Goal: Transaction & Acquisition: Purchase product/service

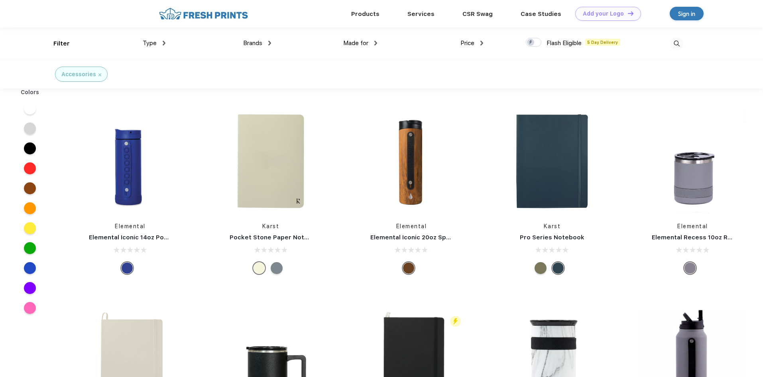
click at [164, 42] on img at bounding box center [164, 43] width 3 height 5
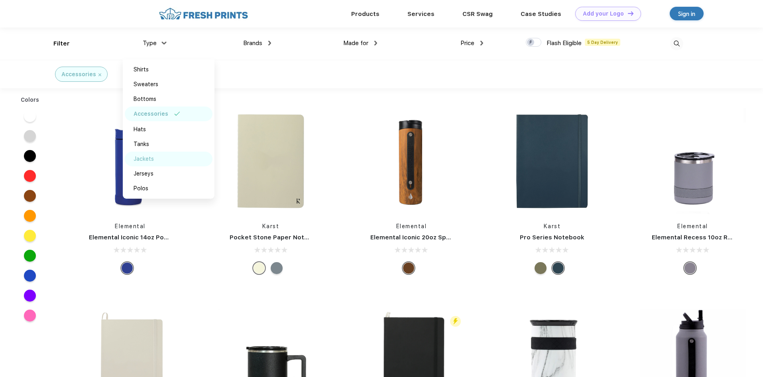
click at [146, 160] on div "Jackets" at bounding box center [144, 159] width 20 height 8
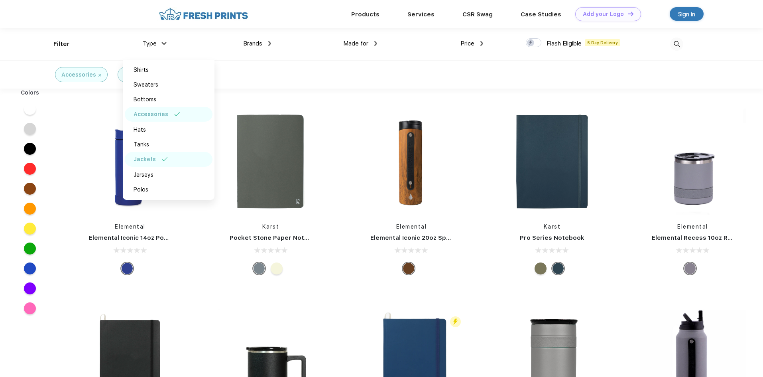
click at [559, 75] on div "Accessories Jackets" at bounding box center [381, 74] width 763 height 28
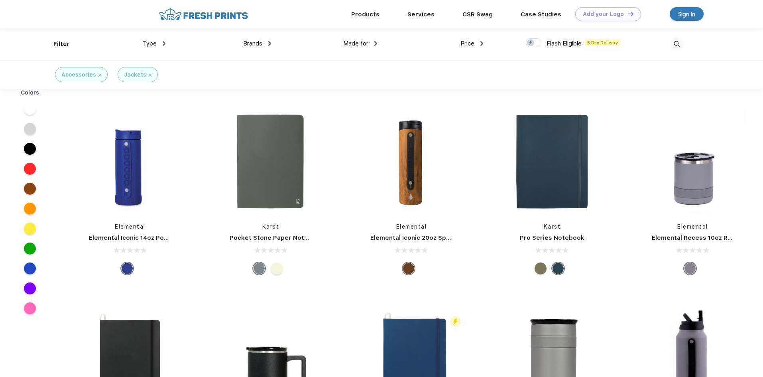
click at [100, 75] on img at bounding box center [100, 75] width 3 height 3
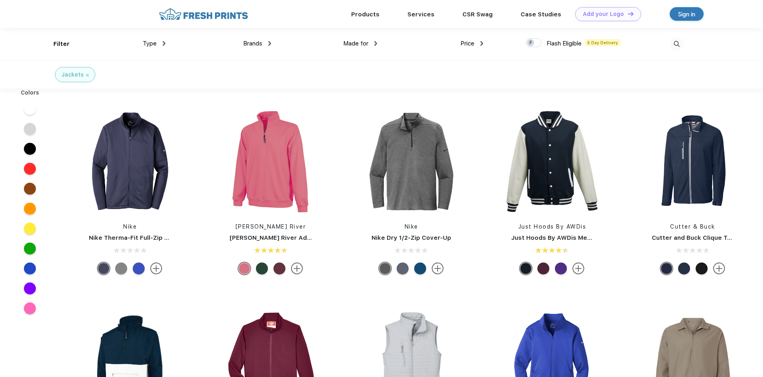
click at [162, 45] on div "Type" at bounding box center [154, 43] width 23 height 9
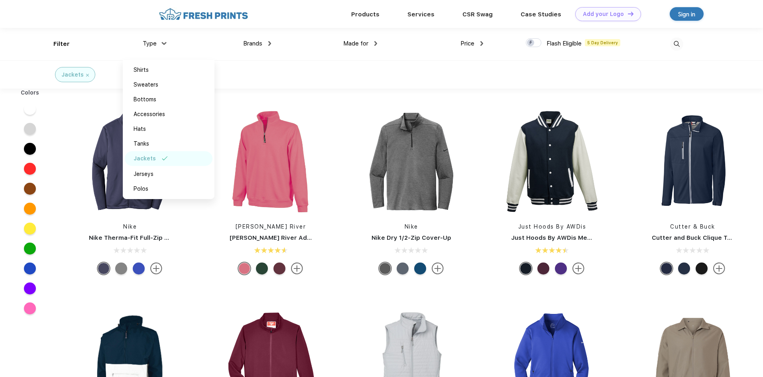
click at [376, 43] on img at bounding box center [376, 43] width 3 height 5
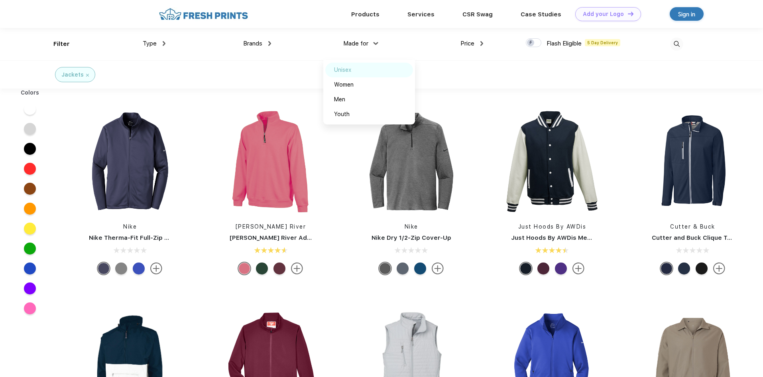
click at [349, 71] on div "Unisex" at bounding box center [342, 70] width 17 height 8
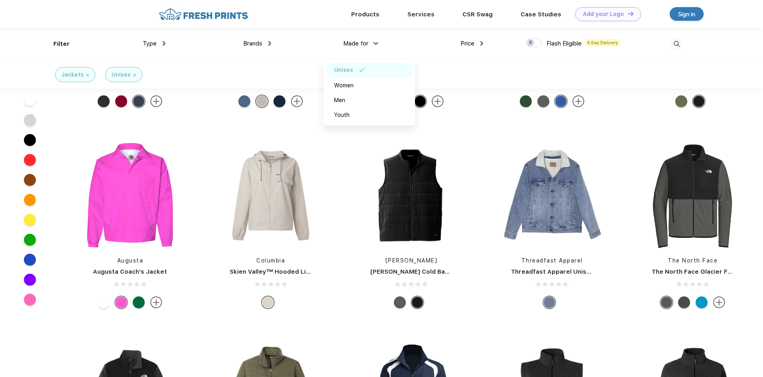
scroll to position [279, 0]
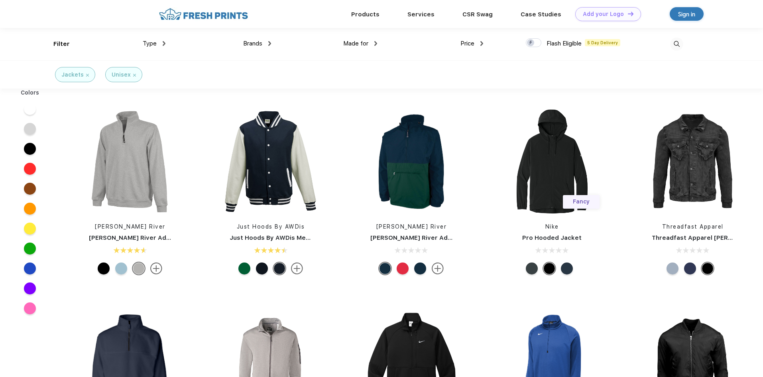
scroll to position [80, 0]
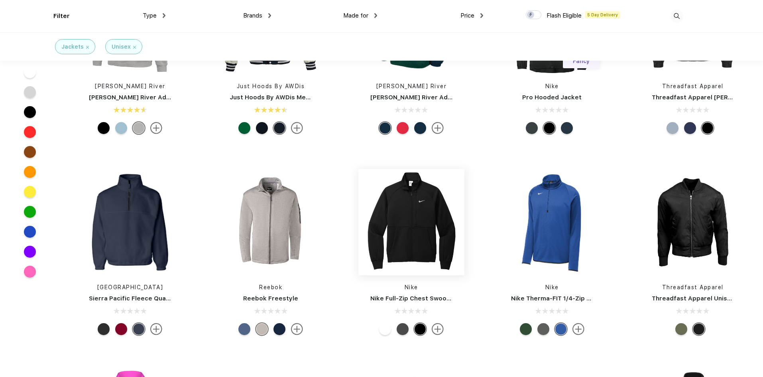
click at [416, 251] on img at bounding box center [412, 222] width 106 height 106
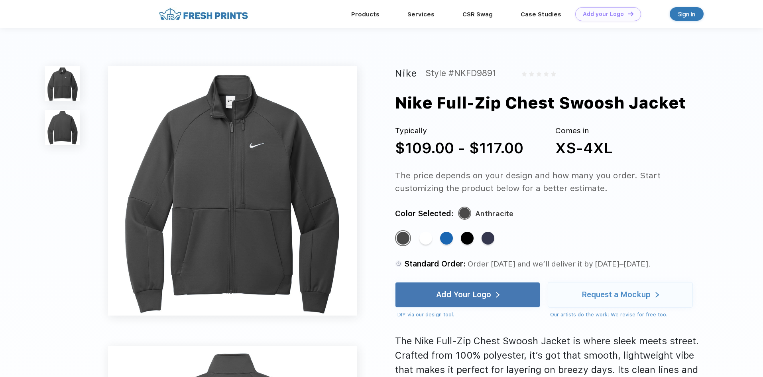
scroll to position [80, 0]
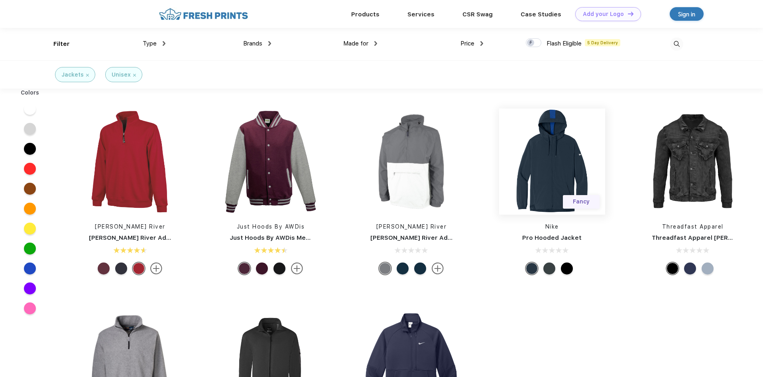
scroll to position [0, 0]
click at [148, 150] on img at bounding box center [130, 161] width 106 height 106
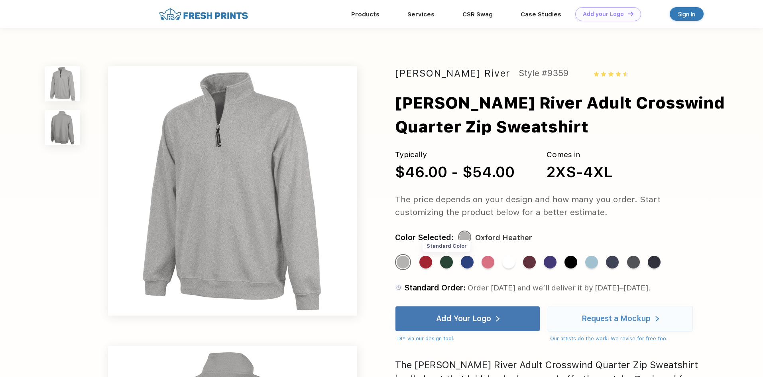
click at [448, 267] on div "Standard Color" at bounding box center [446, 262] width 13 height 13
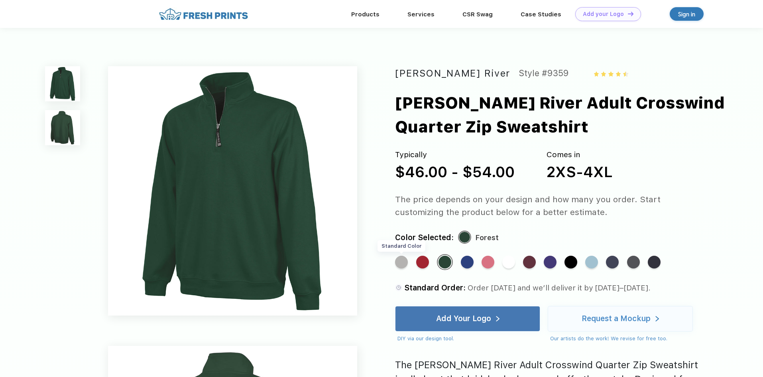
click at [400, 266] on div "Standard Color" at bounding box center [401, 262] width 13 height 13
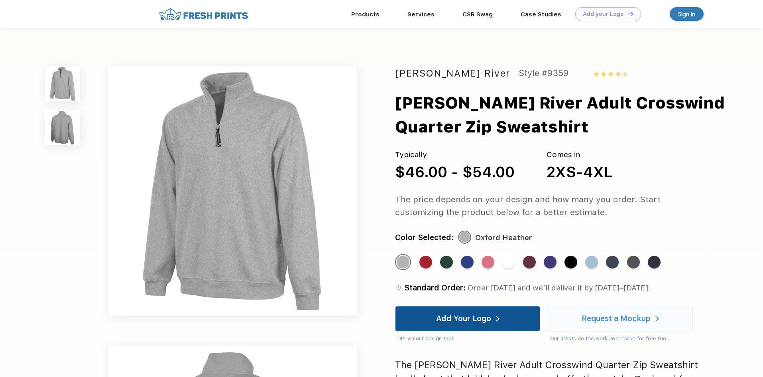
click at [501, 321] on div "Add Your Logo" at bounding box center [467, 319] width 145 height 26
